Goal: Task Accomplishment & Management: Manage account settings

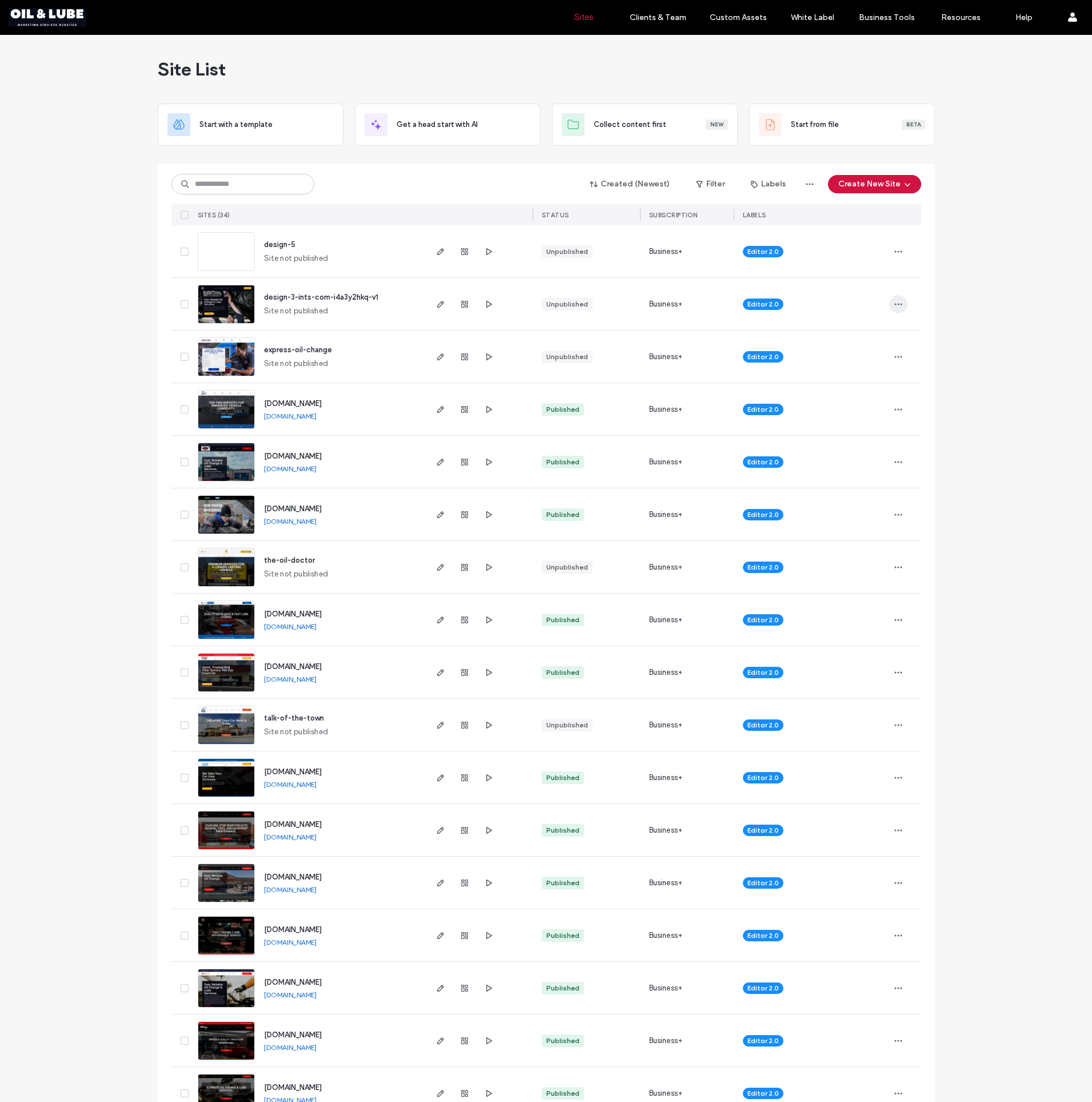
click at [895, 303] on icon "button" at bounding box center [898, 304] width 9 height 9
click at [843, 450] on span "Delete Site" at bounding box center [842, 449] width 38 height 11
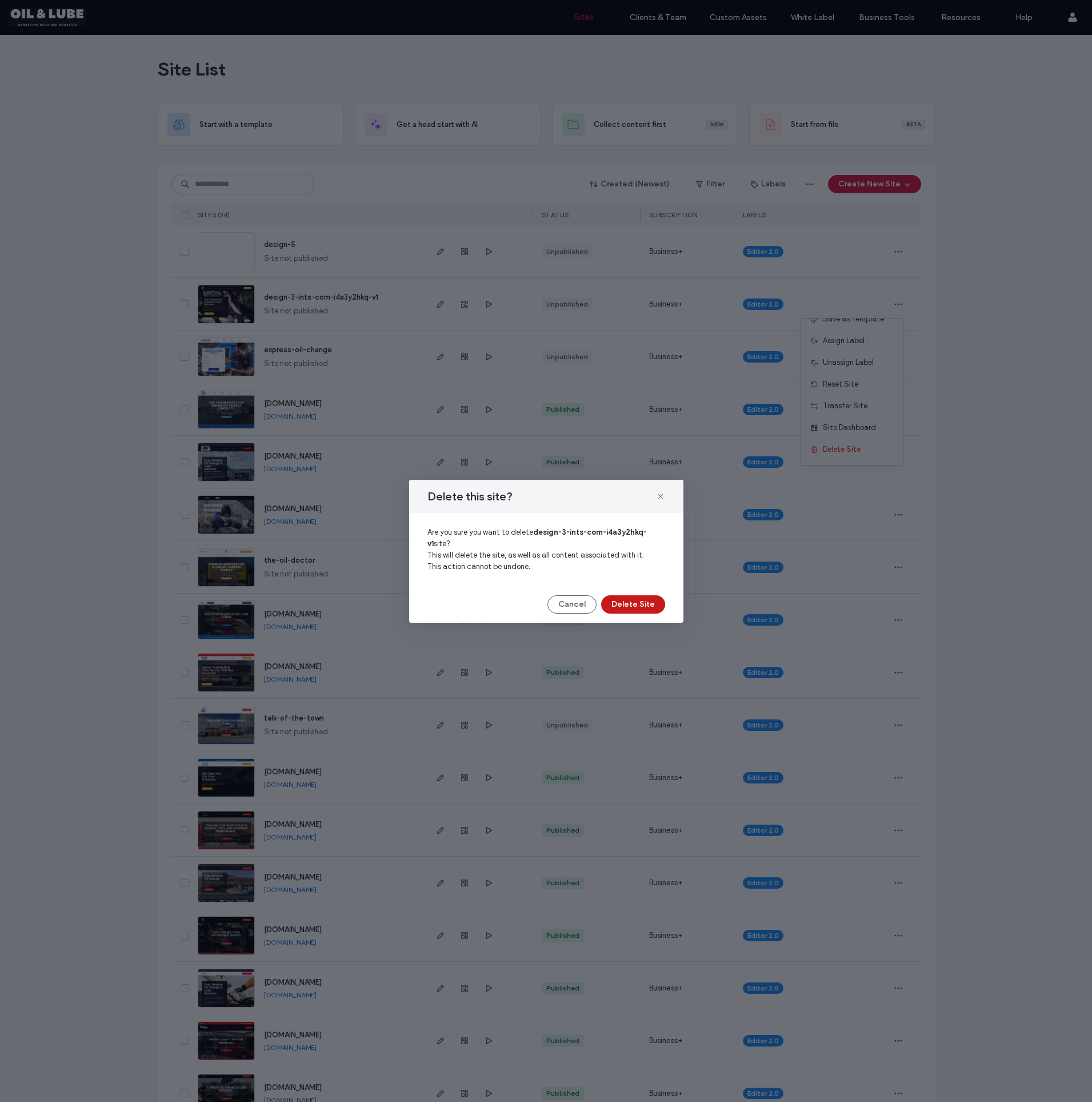
click at [650, 596] on button "Delete Site" at bounding box center [633, 604] width 64 height 18
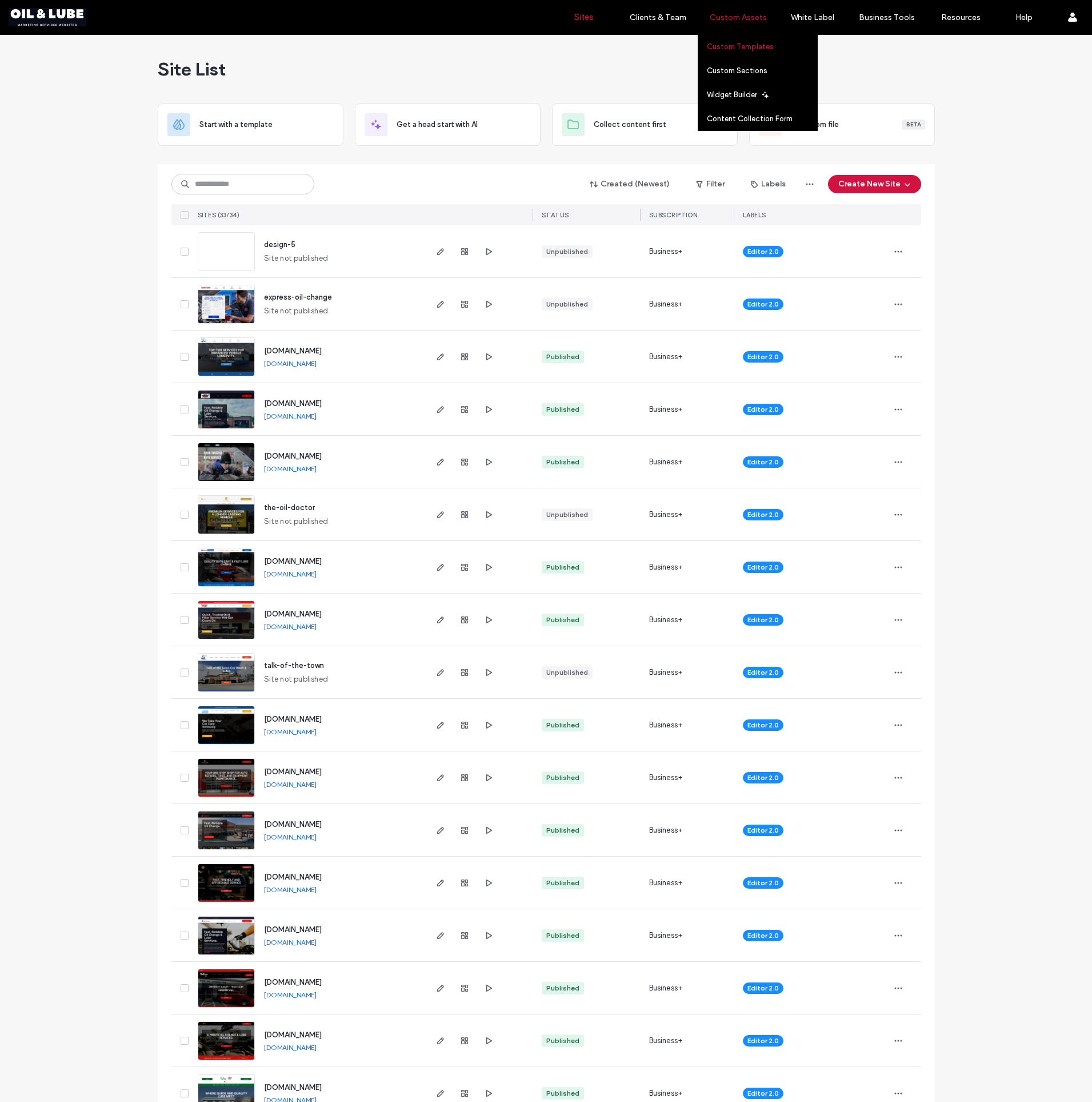
click at [720, 45] on label "Custom Templates" at bounding box center [740, 47] width 67 height 9
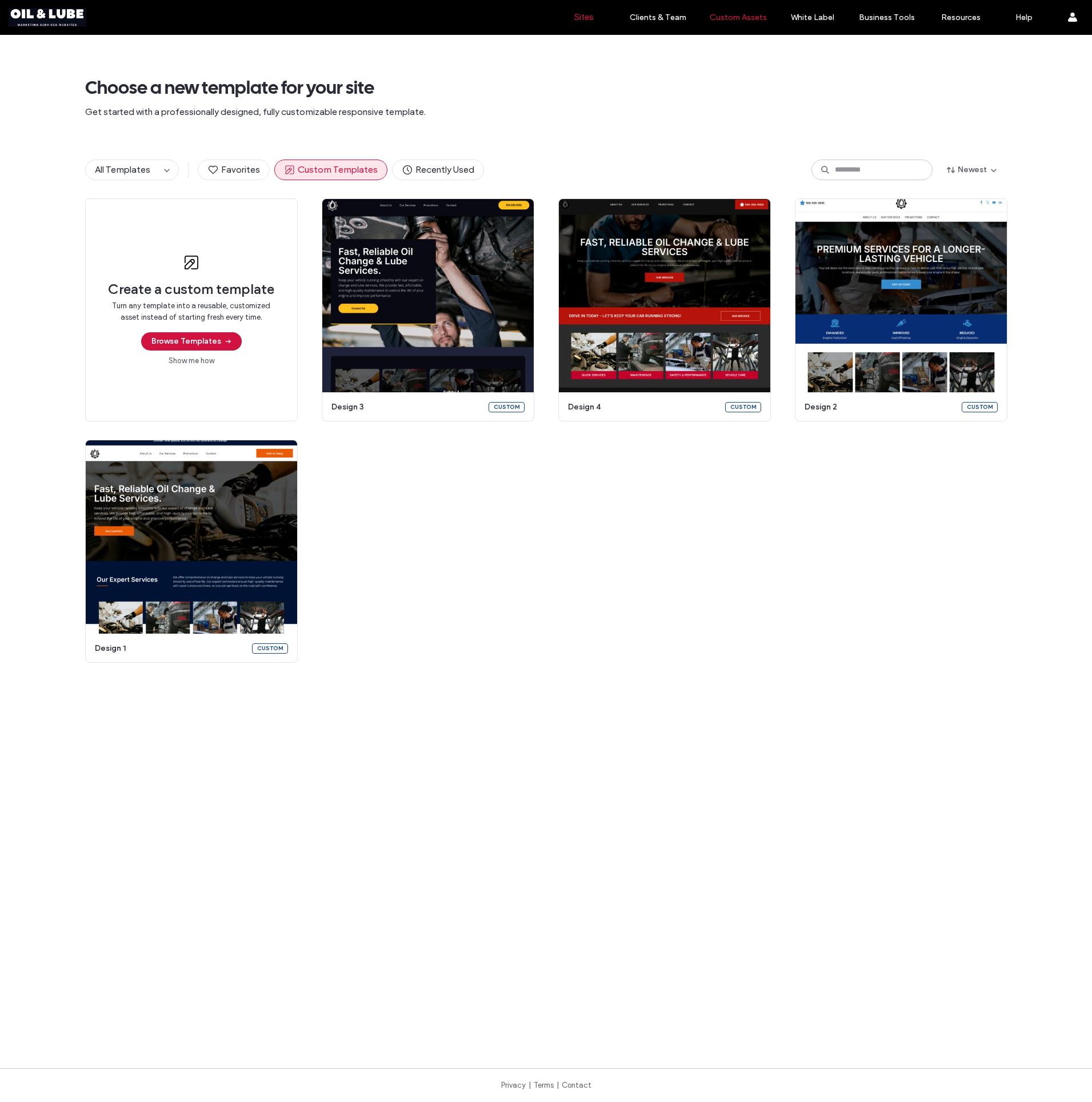
click at [596, 23] on link "Sites" at bounding box center [584, 17] width 68 height 34
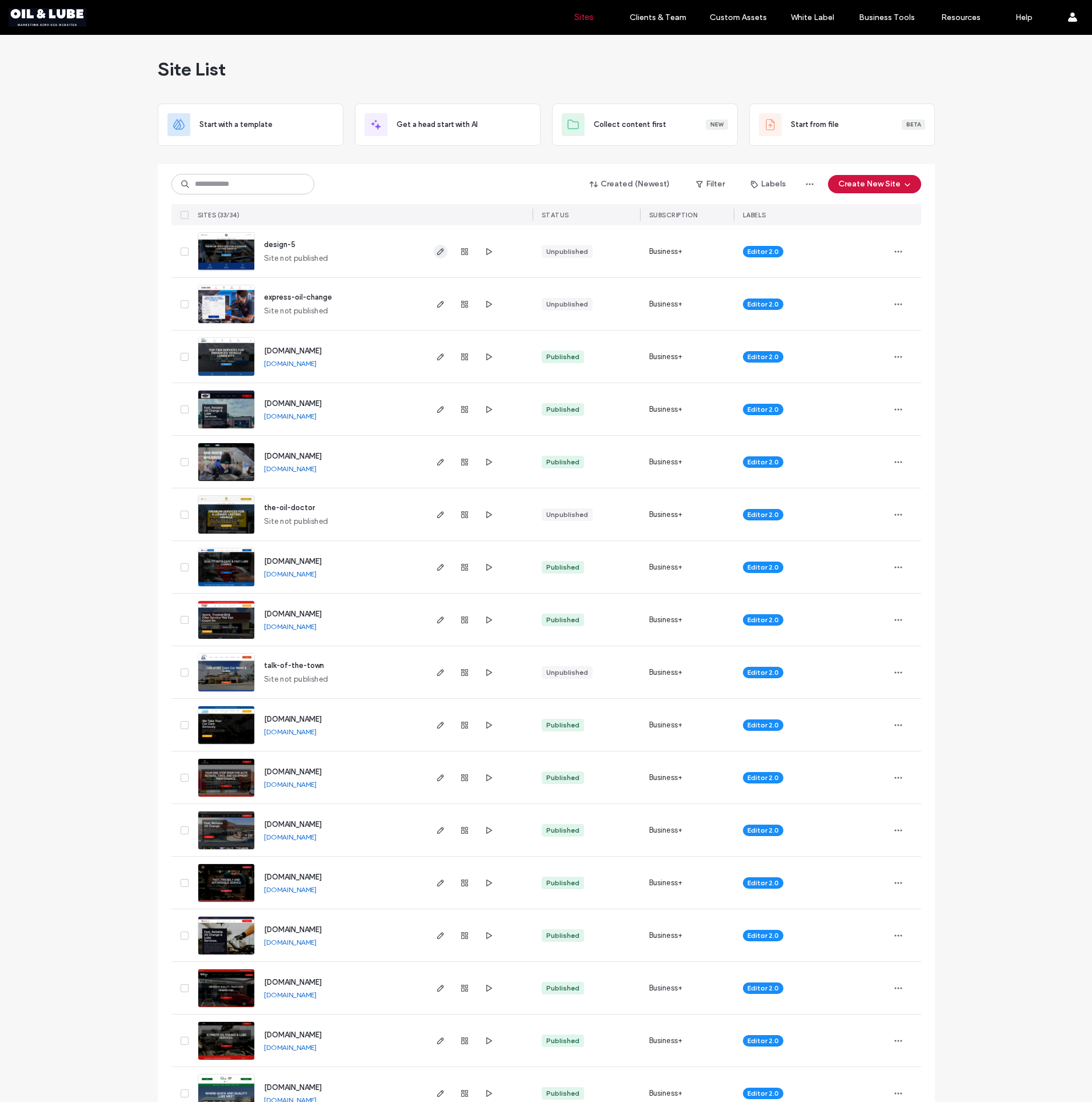
click at [437, 252] on icon "button" at bounding box center [440, 251] width 9 height 9
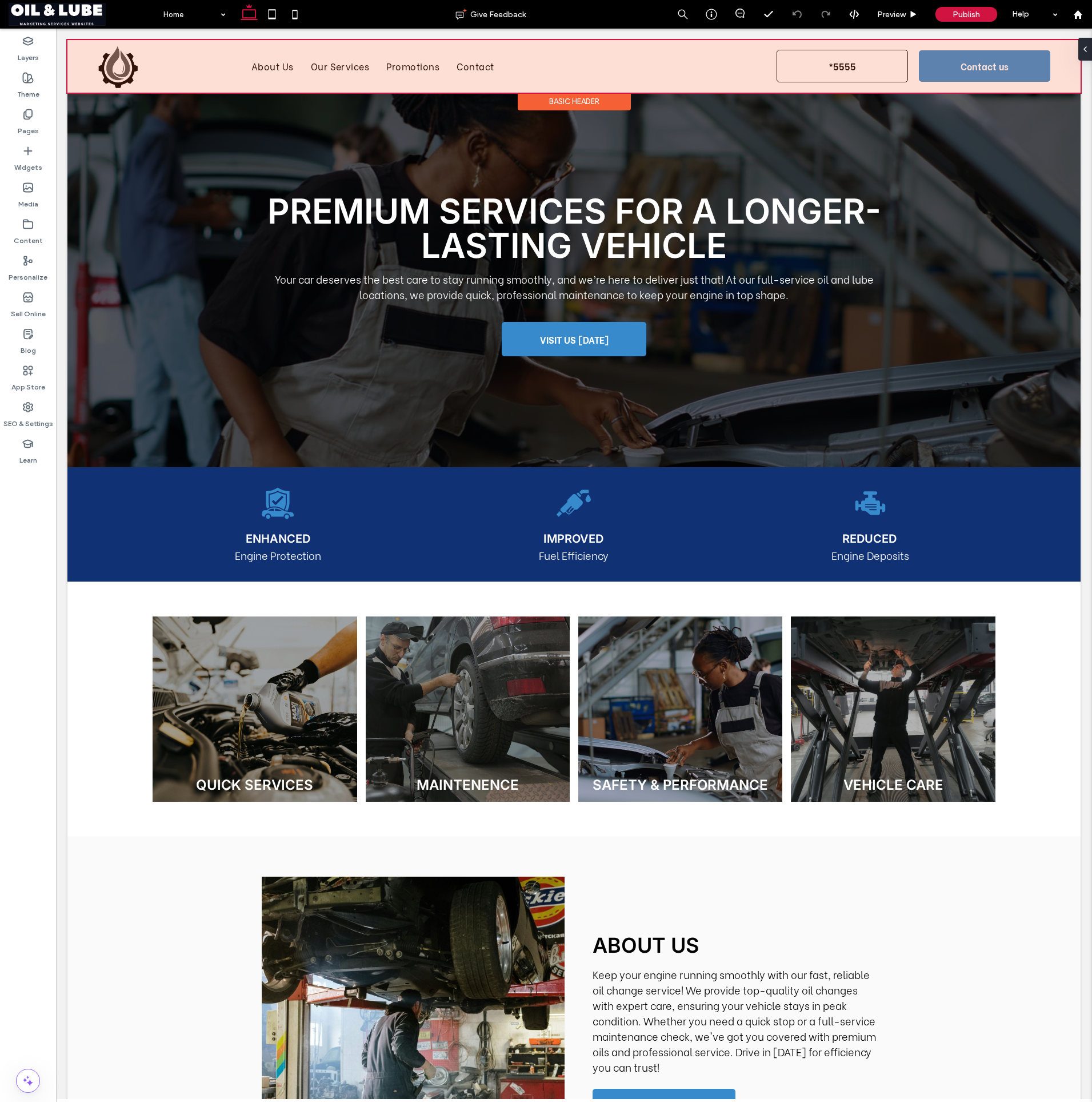
click at [77, 62] on div at bounding box center [574, 67] width 1013 height 53
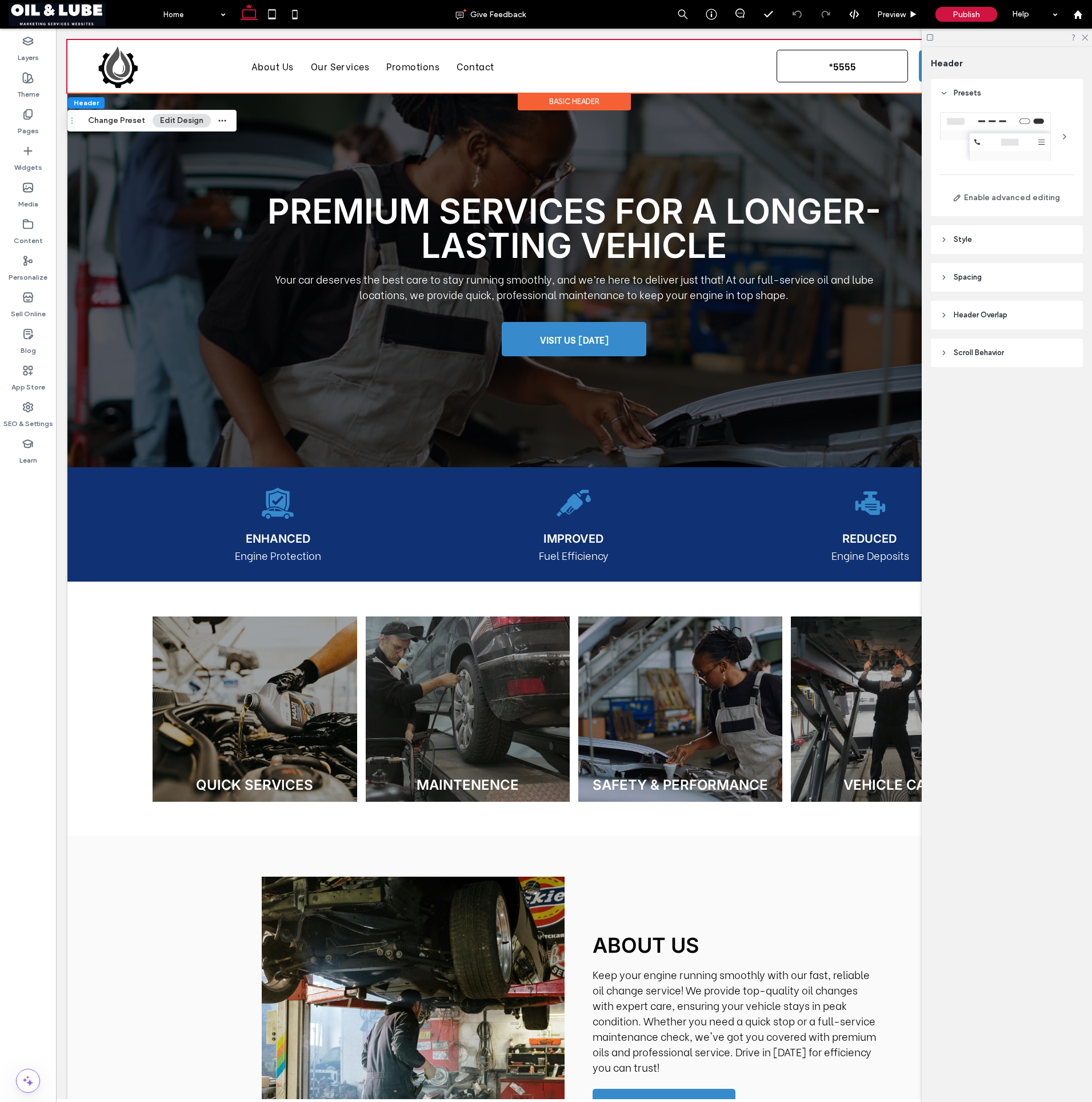
click at [555, 106] on div "Basic Header" at bounding box center [574, 101] width 113 height 18
click at [1012, 195] on button "Enable advanced editing" at bounding box center [1007, 197] width 134 height 18
click at [80, 47] on div at bounding box center [85, 47] width 35 height 13
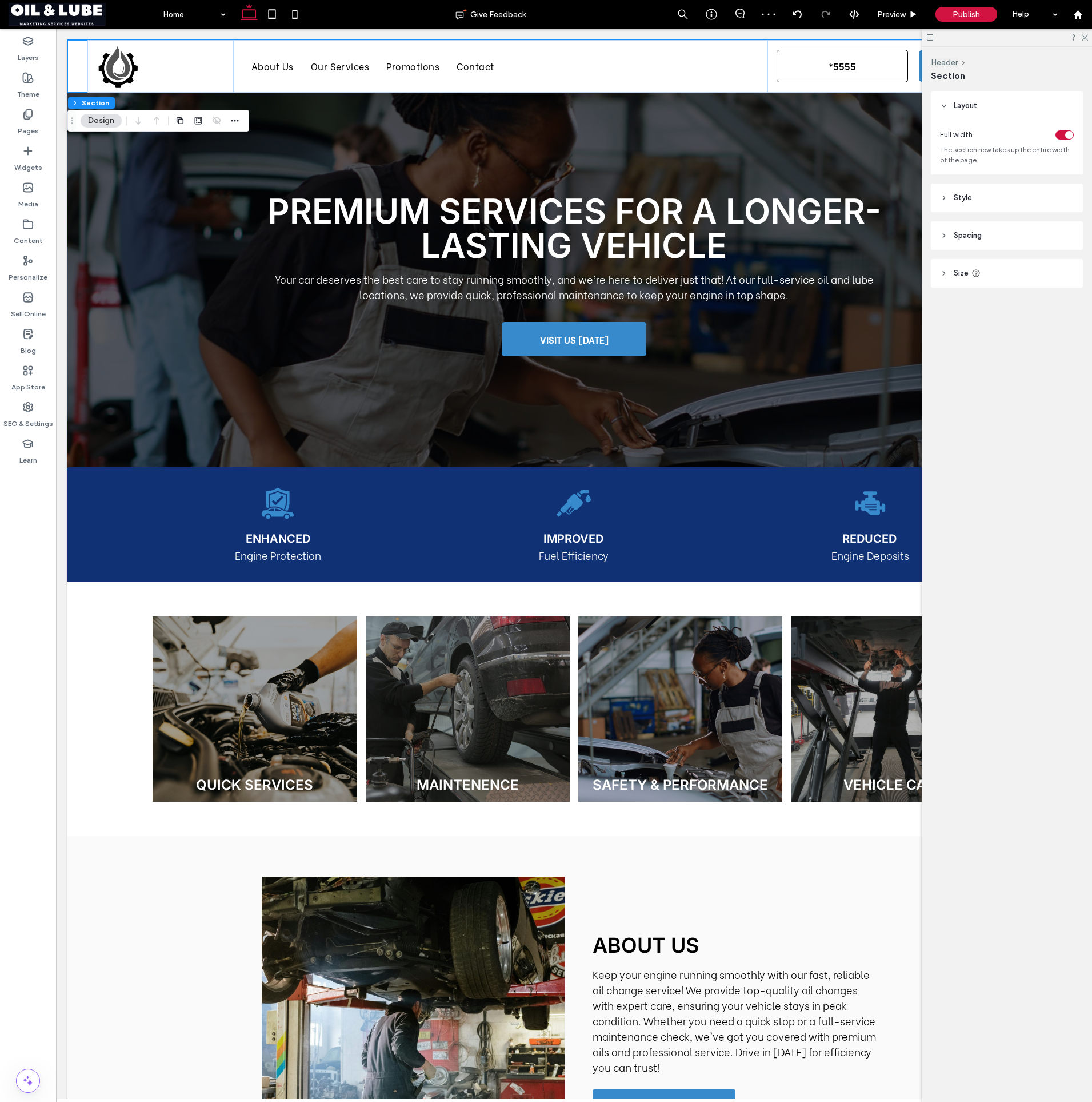
click at [981, 238] on span "Spacing" at bounding box center [968, 236] width 28 height 11
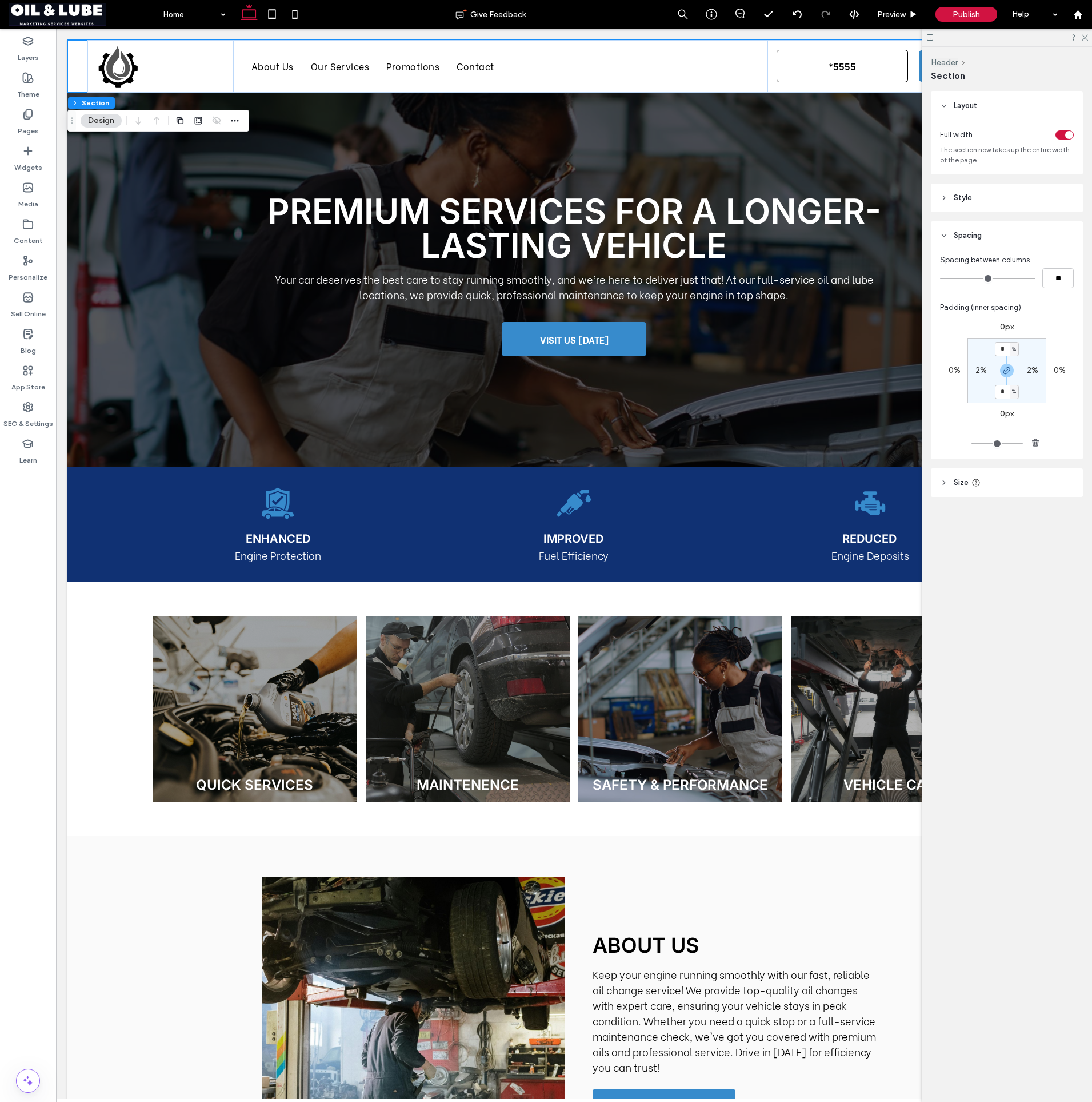
click at [1011, 342] on div "%" at bounding box center [1014, 349] width 9 height 14
drag, startPoint x: 1010, startPoint y: 386, endPoint x: 1001, endPoint y: 354, distance: 33.2
click at [1010, 385] on span "%" at bounding box center [1010, 387] width 7 height 11
click at [1001, 348] on input "*" at bounding box center [1002, 349] width 15 height 14
type input "*"
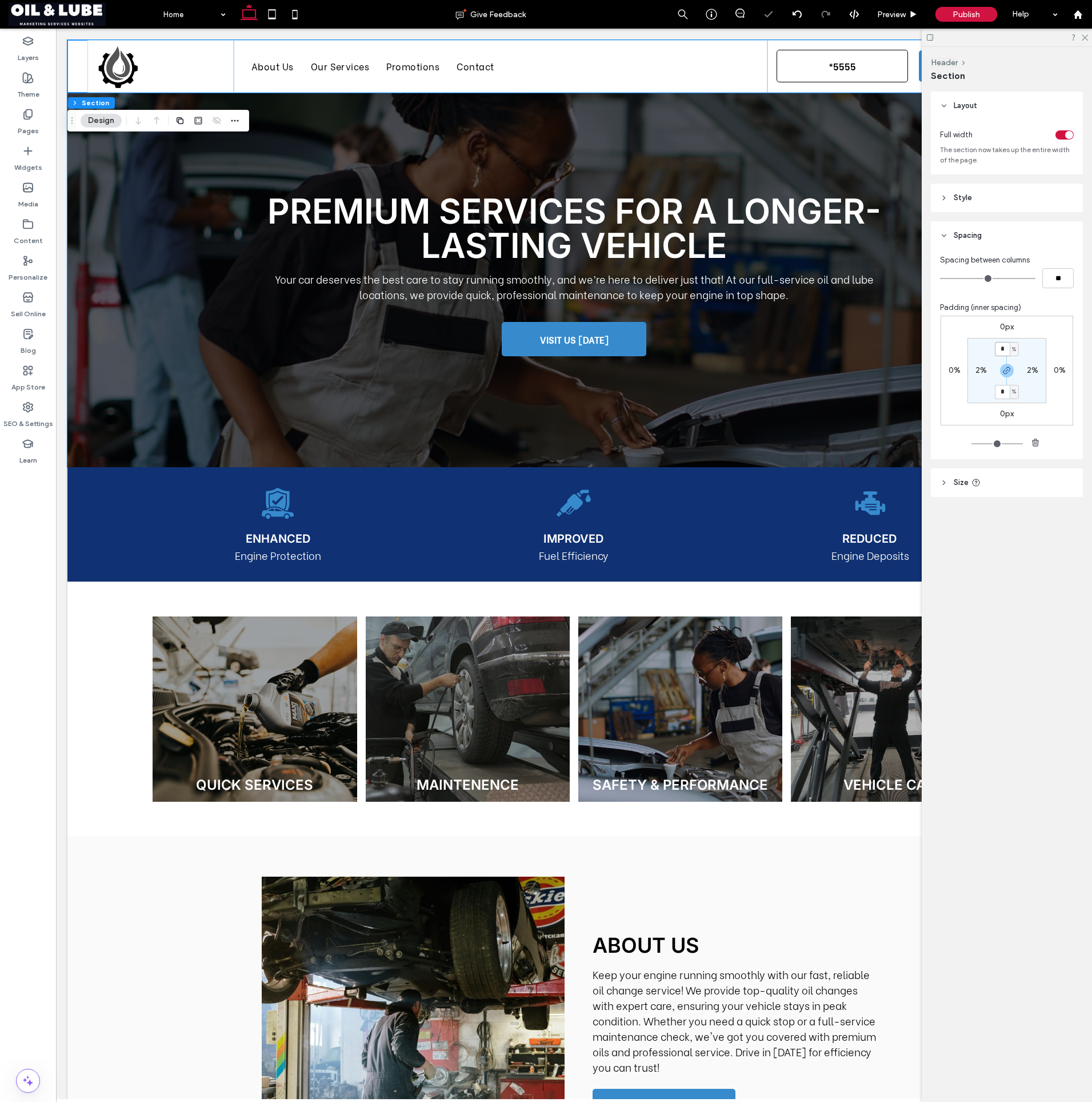
type input "*"
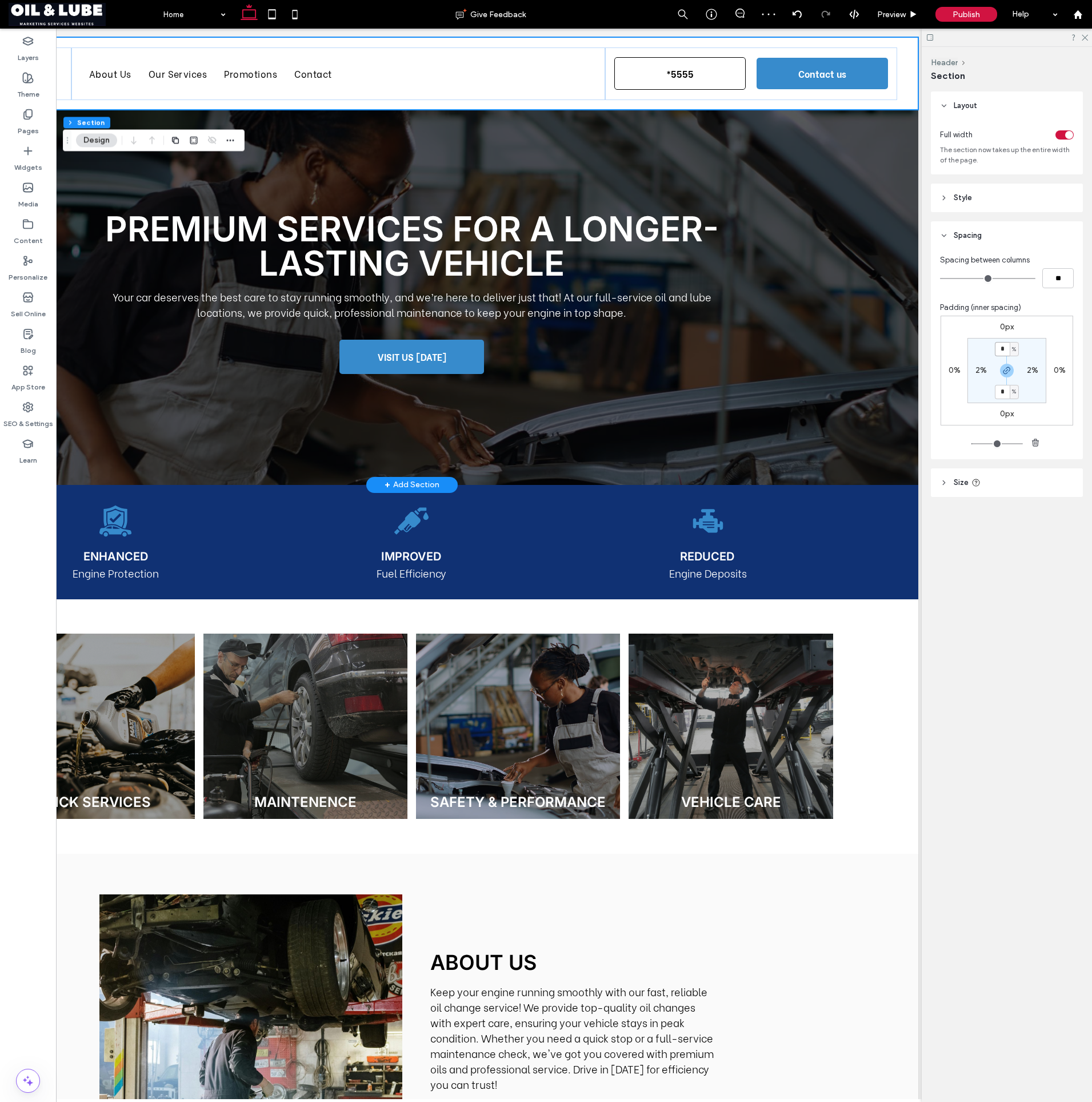
scroll to position [4, 0]
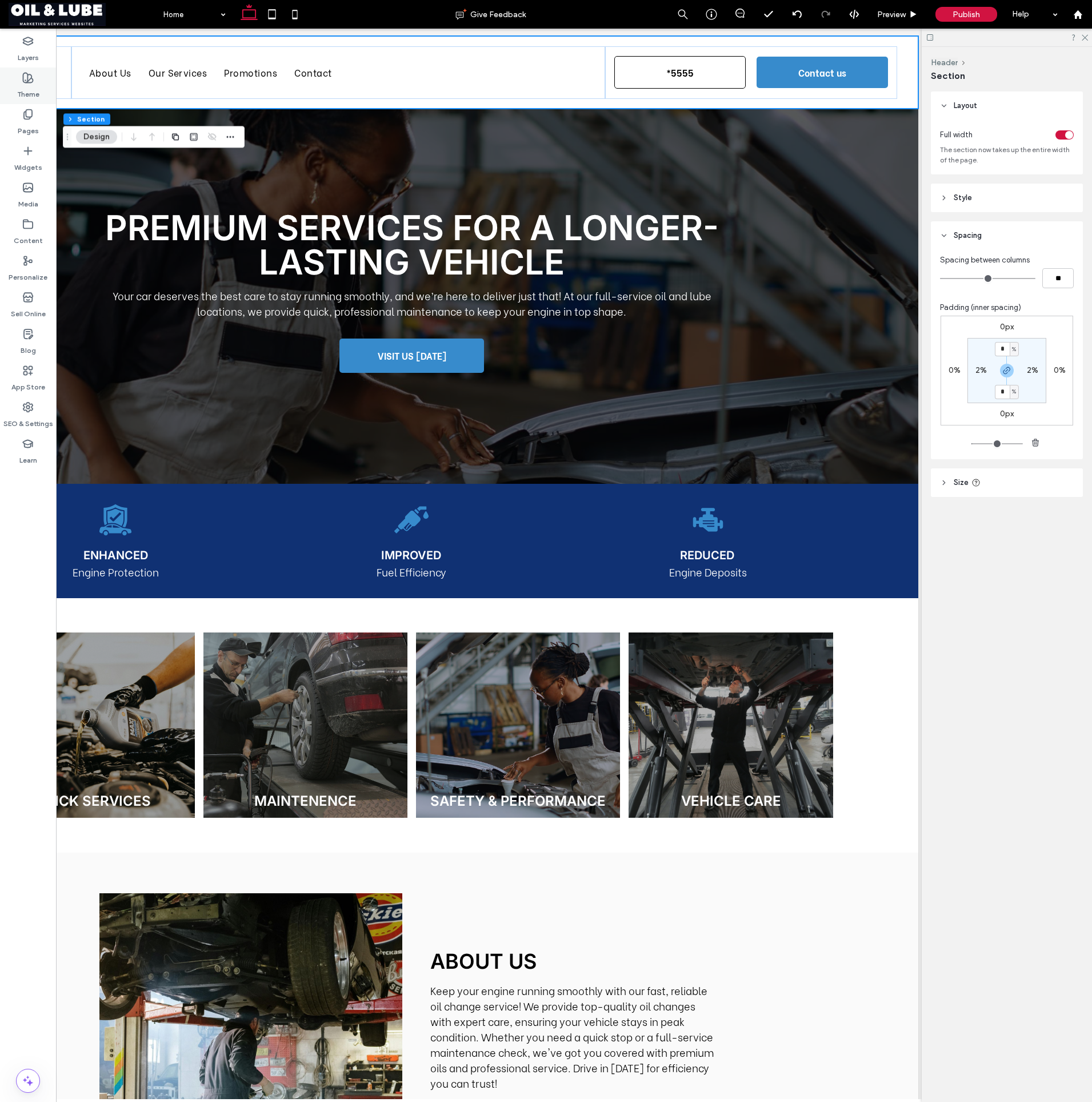
click at [38, 77] on div "Theme" at bounding box center [28, 86] width 56 height 37
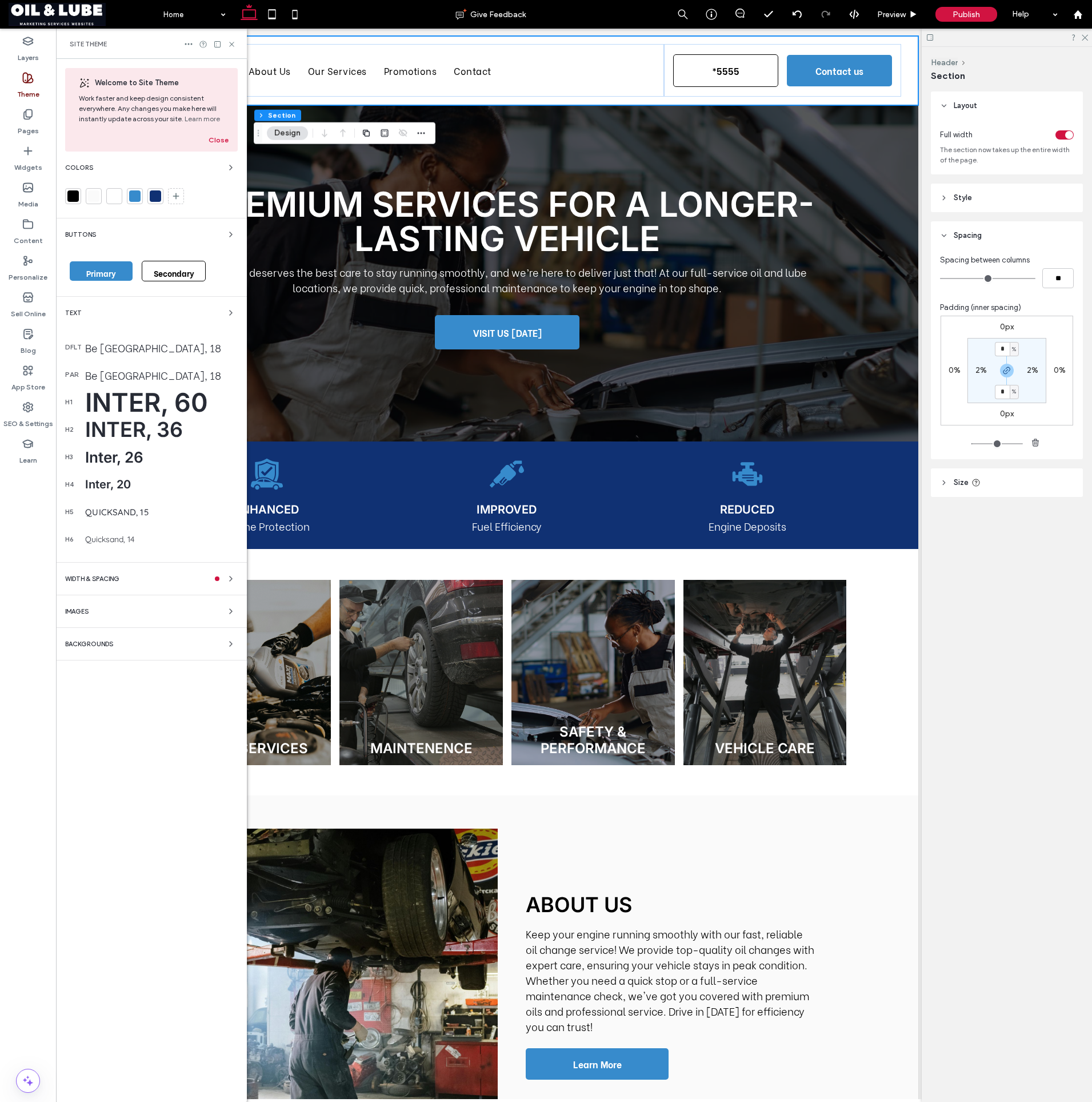
click at [95, 646] on span "Backgrounds" at bounding box center [89, 644] width 48 height 6
